Goal: Task Accomplishment & Management: Manage account settings

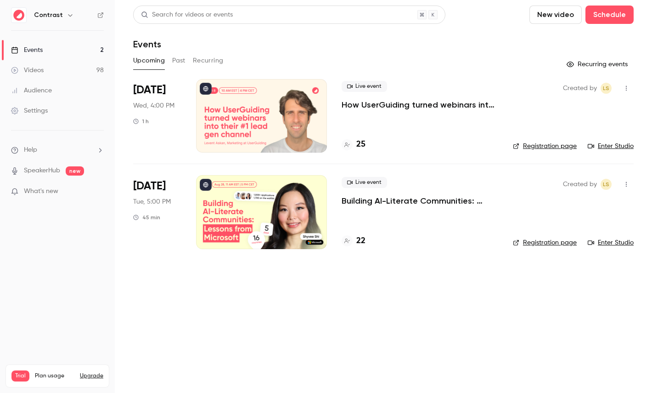
click at [252, 104] on div at bounding box center [261, 115] width 131 height 73
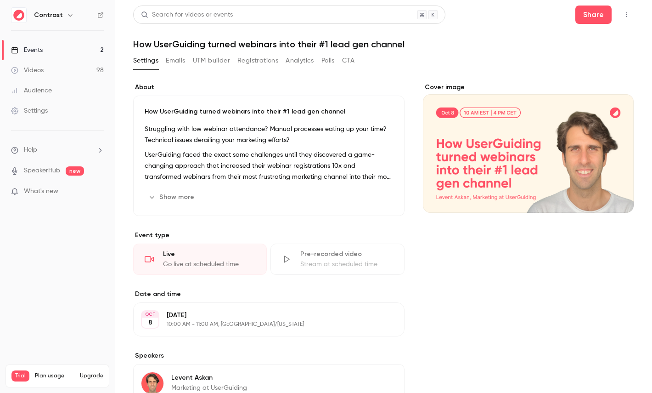
click at [264, 62] on button "Registrations" at bounding box center [257, 60] width 41 height 15
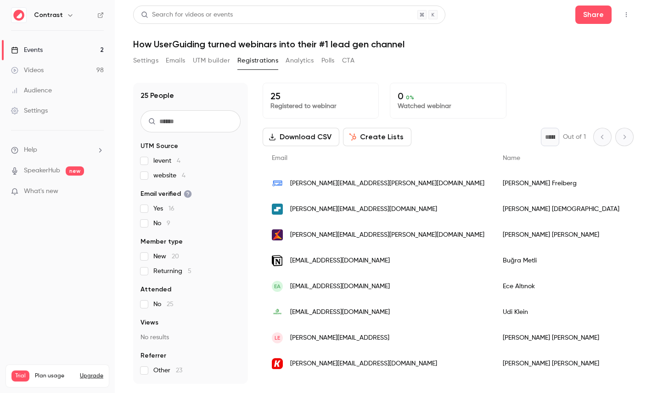
click at [371, 133] on button "Create Lists" at bounding box center [377, 137] width 68 height 18
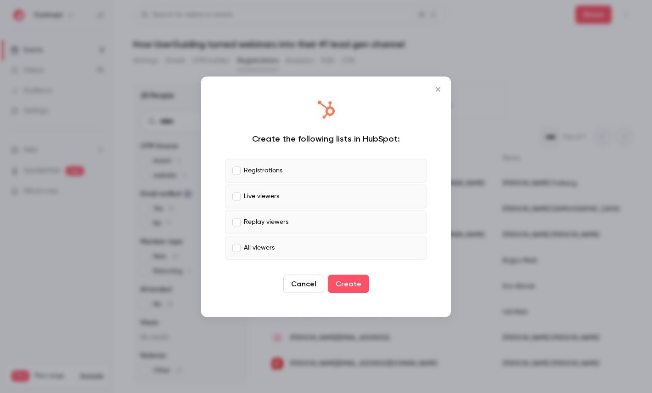
click at [328, 98] on div "Create the following lists in HubSpot: Registrations Live viewers Replay viewer…" at bounding box center [325, 196] width 231 height 222
